Goal: Navigation & Orientation: Find specific page/section

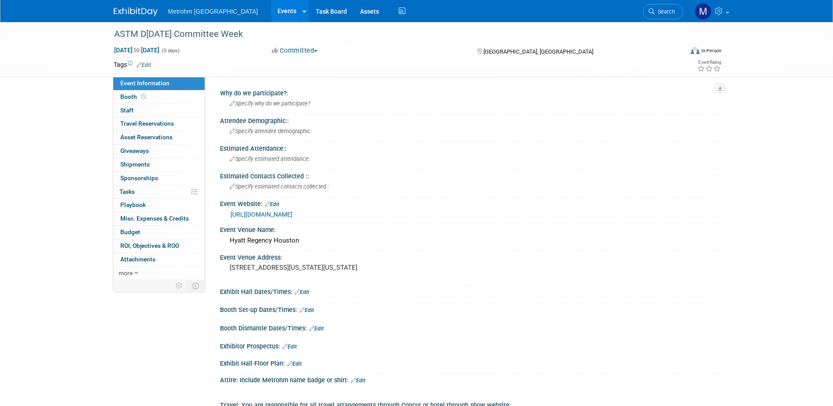
click at [139, 9] on img at bounding box center [136, 11] width 44 height 9
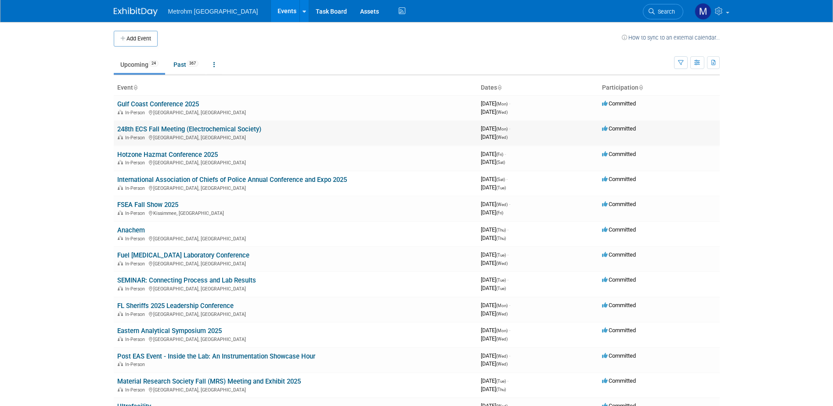
click at [143, 128] on link "248th ECS Fall Meeting (Electrochemical Society)" at bounding box center [189, 129] width 144 height 8
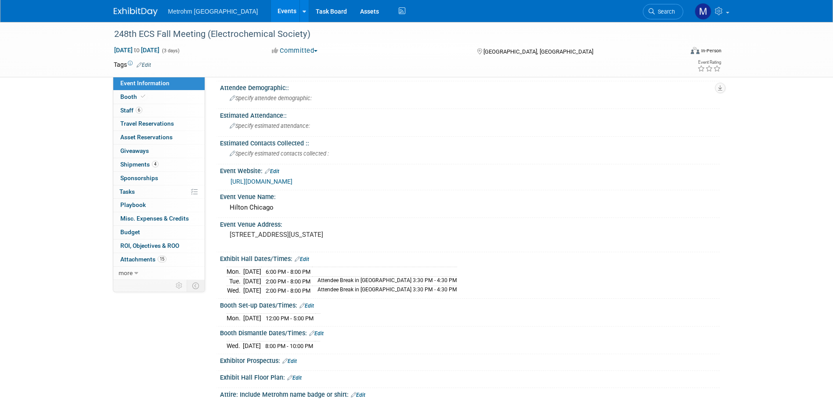
scroll to position [88, 0]
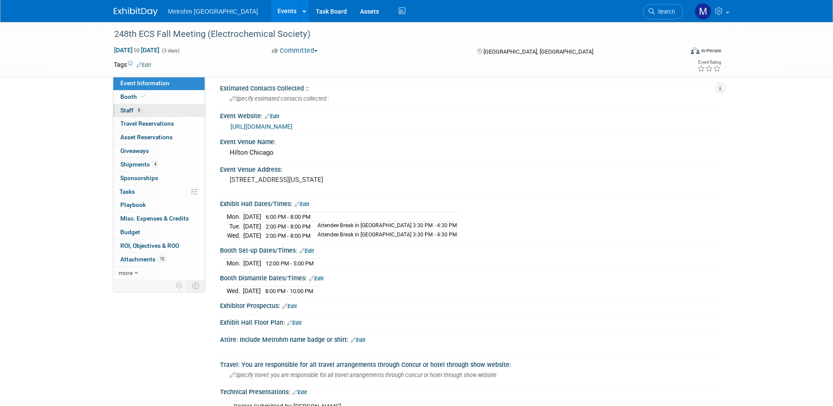
drag, startPoint x: 128, startPoint y: 99, endPoint x: 152, endPoint y: 116, distance: 30.0
click at [128, 99] on span "Booth" at bounding box center [133, 96] width 27 height 7
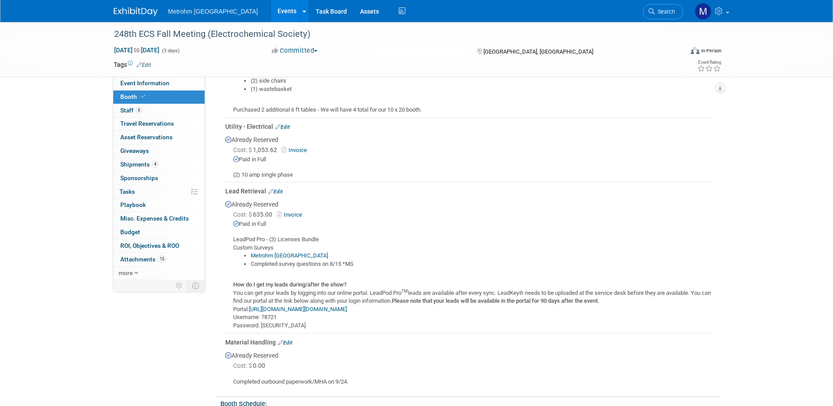
scroll to position [351, 0]
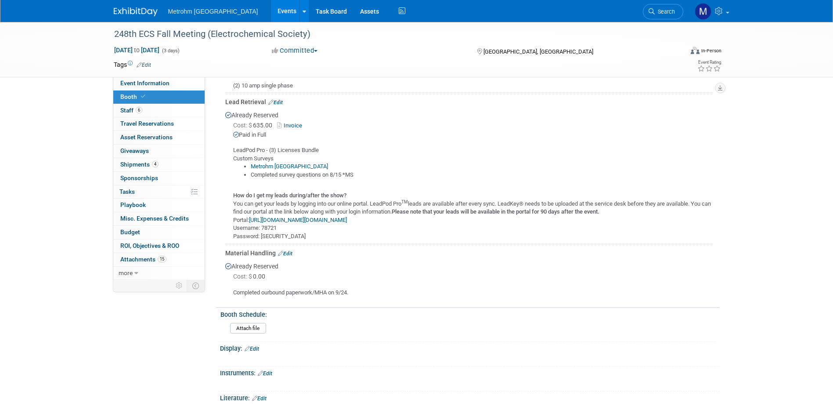
click at [313, 216] on link "https://myexpoleads.expologic.com/index.cfm/portal:login/" at bounding box center [298, 219] width 98 height 7
